Goal: Information Seeking & Learning: Learn about a topic

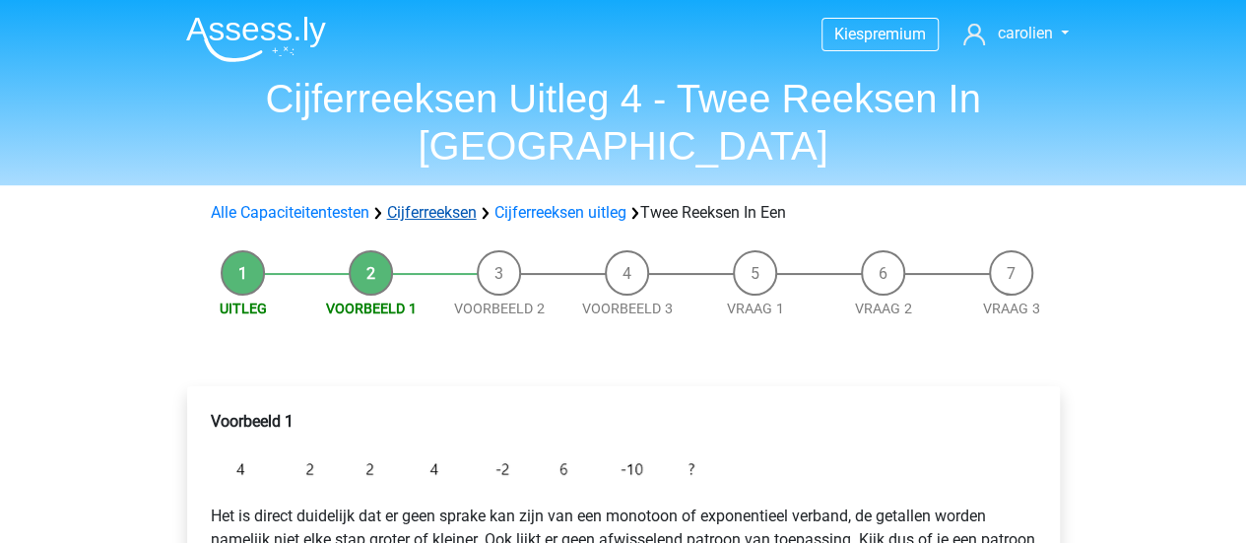
click at [441, 203] on link "Cijferreeksen" at bounding box center [432, 212] width 90 height 19
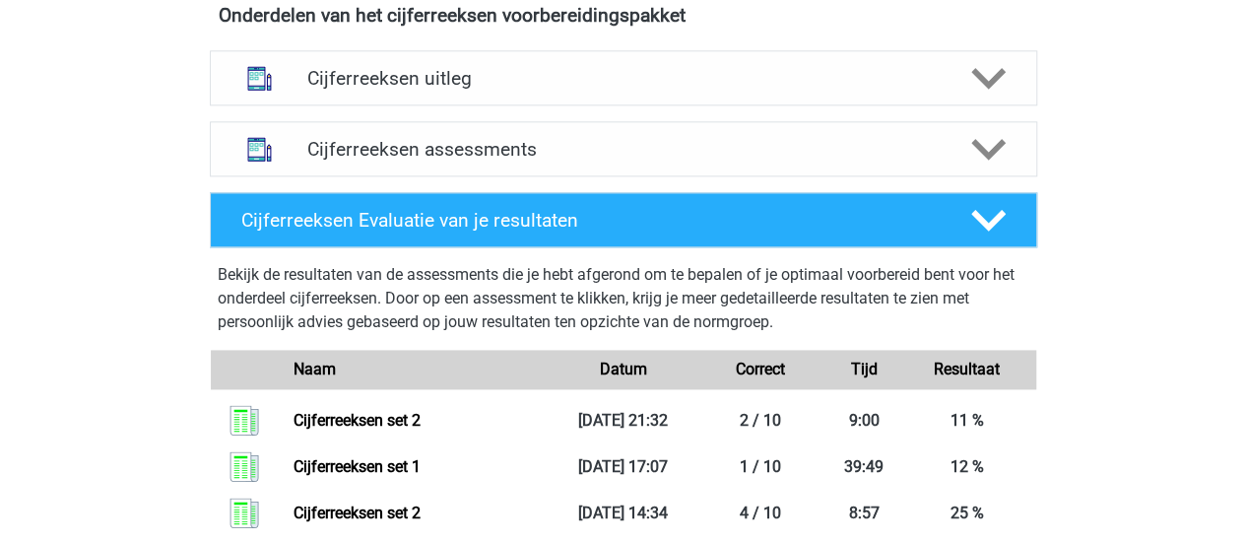
scroll to position [1202, 0]
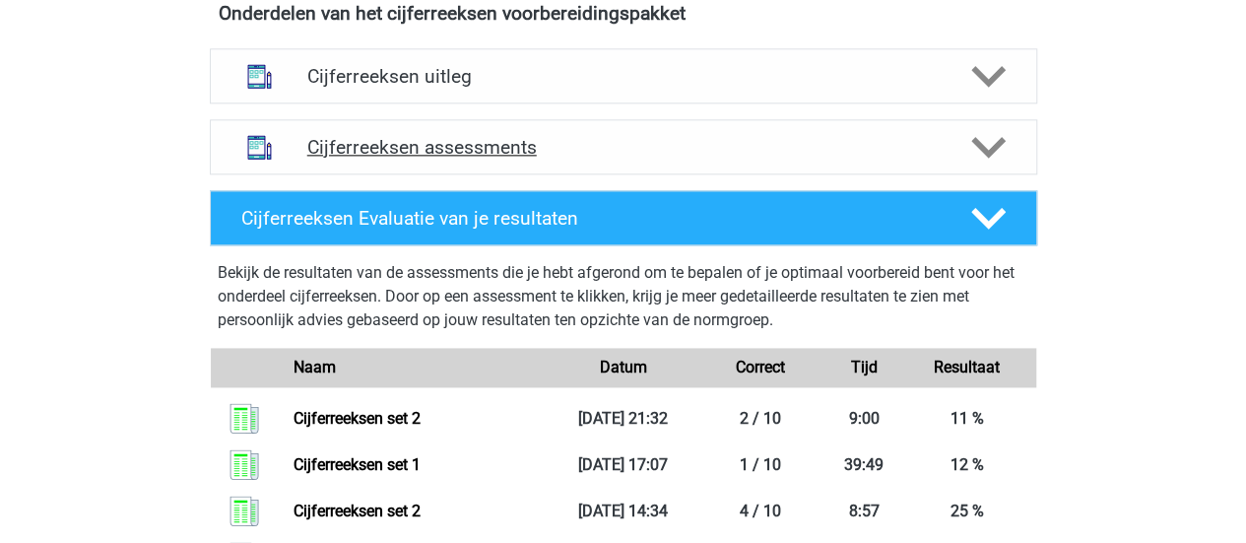
click at [977, 164] on icon at bounding box center [988, 147] width 34 height 34
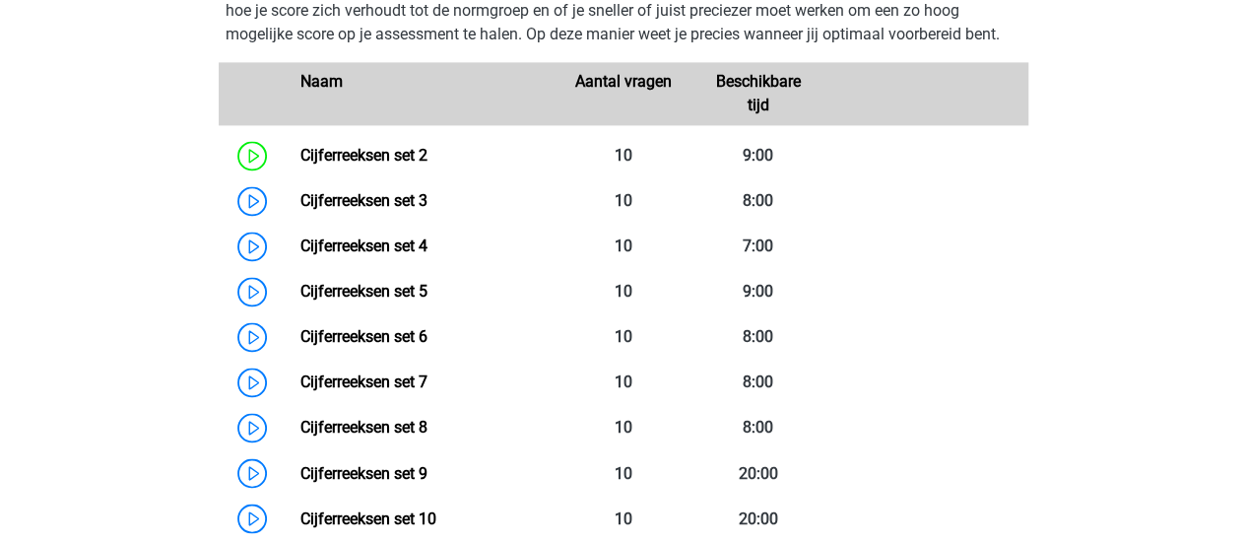
scroll to position [1417, 0]
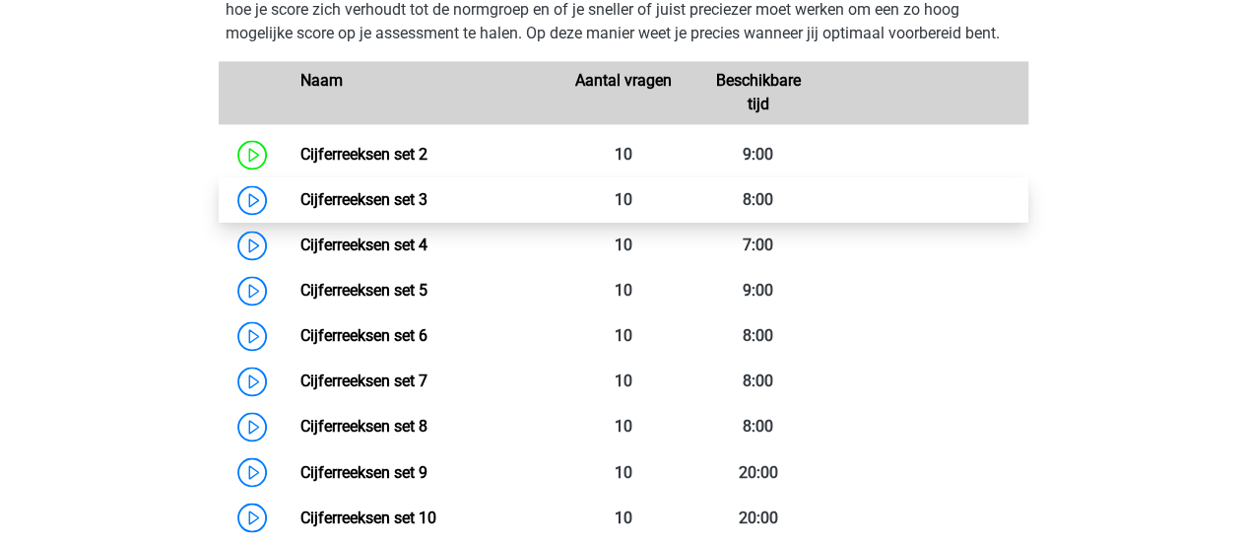
click at [385, 209] on link "Cijferreeksen set 3" at bounding box center [363, 199] width 127 height 19
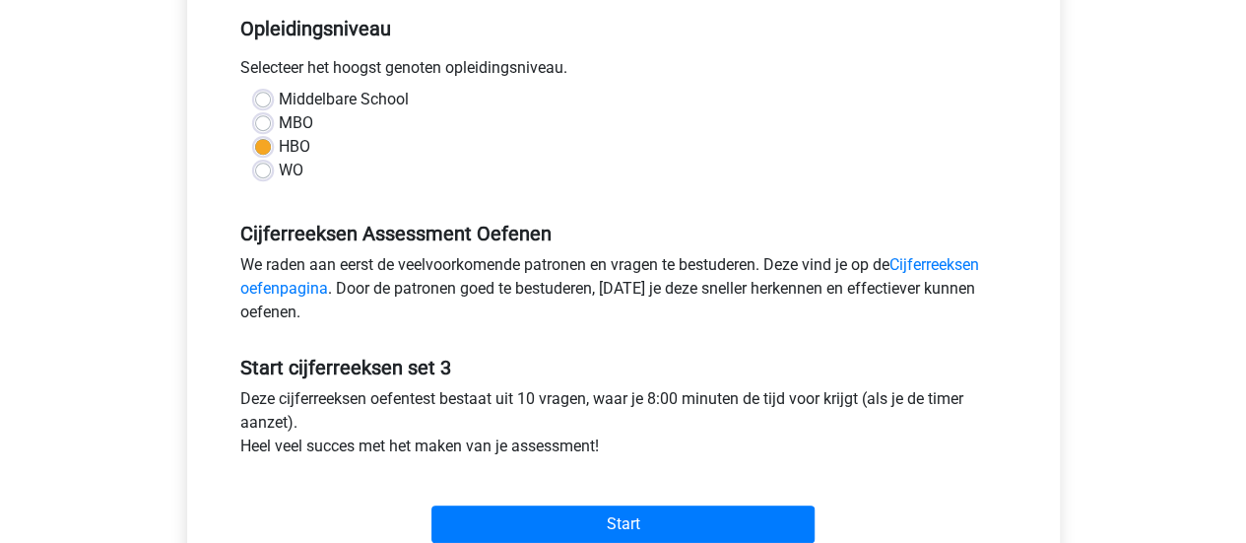
scroll to position [626, 0]
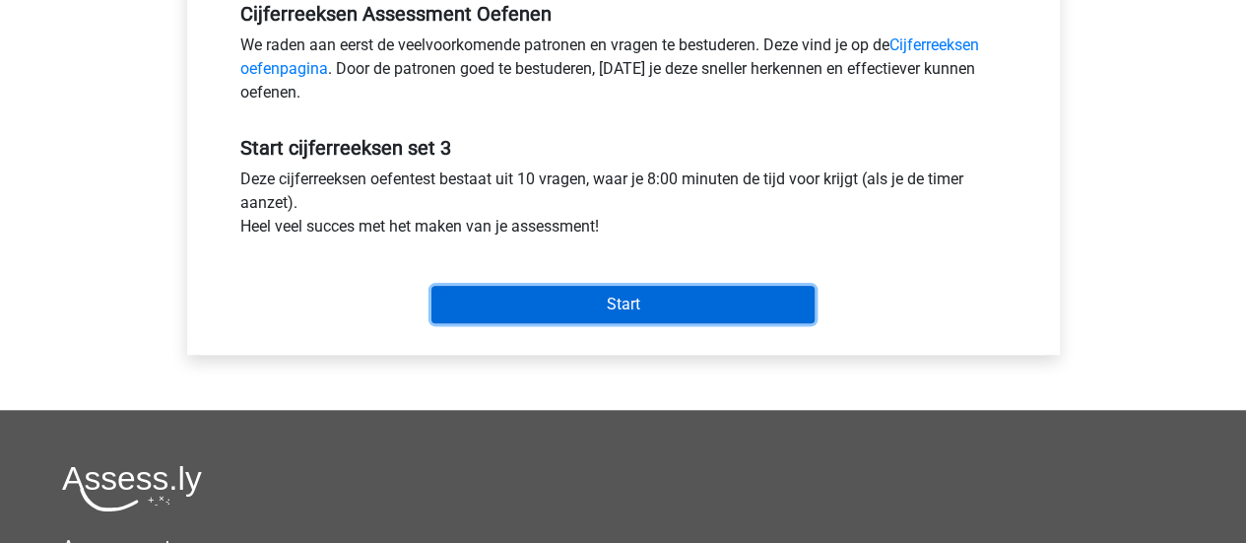
click at [536, 310] on input "Start" at bounding box center [622, 304] width 383 height 37
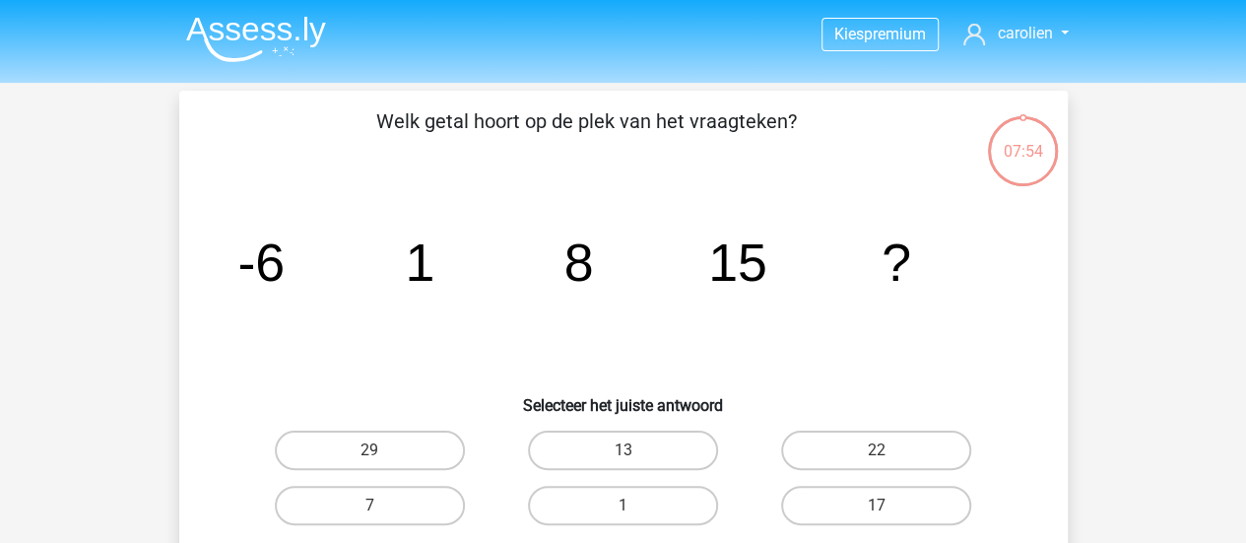
scroll to position [76, 0]
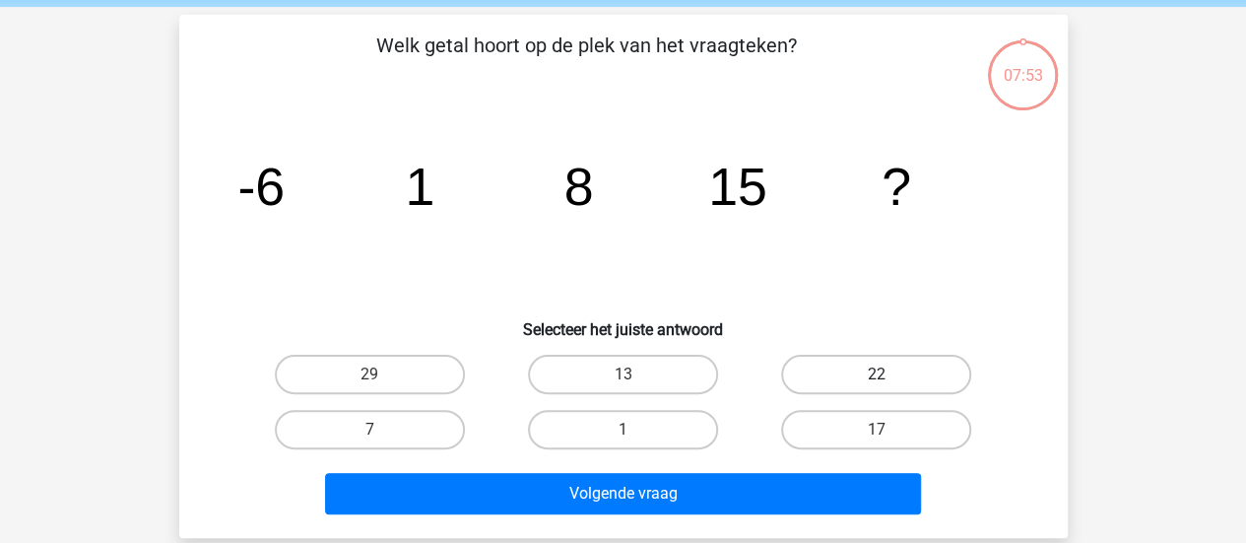
click at [821, 374] on label "22" at bounding box center [876, 374] width 190 height 39
click at [877, 374] on input "22" at bounding box center [883, 380] width 13 height 13
radio input "true"
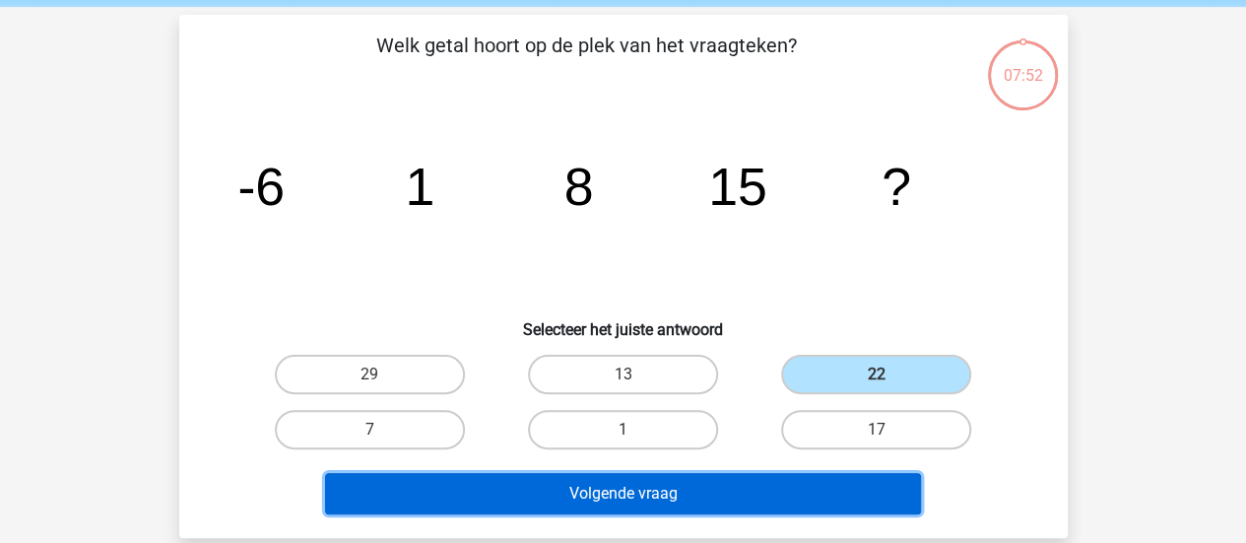
click at [703, 506] on button "Volgende vraag" at bounding box center [623, 493] width 596 height 41
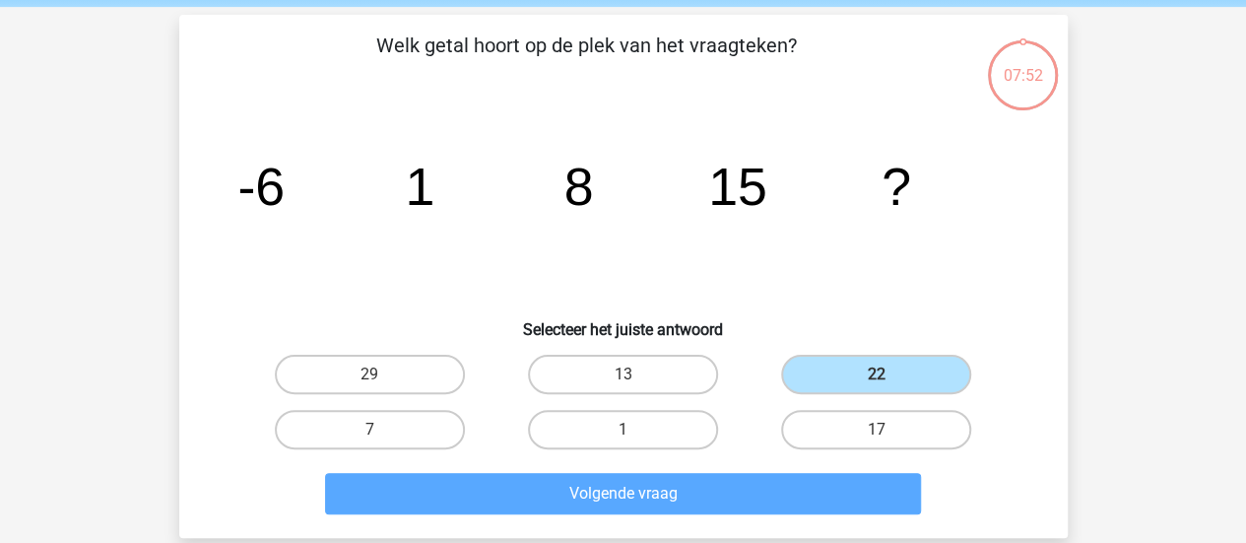
scroll to position [91, 0]
